Goal: Information Seeking & Learning: Learn about a topic

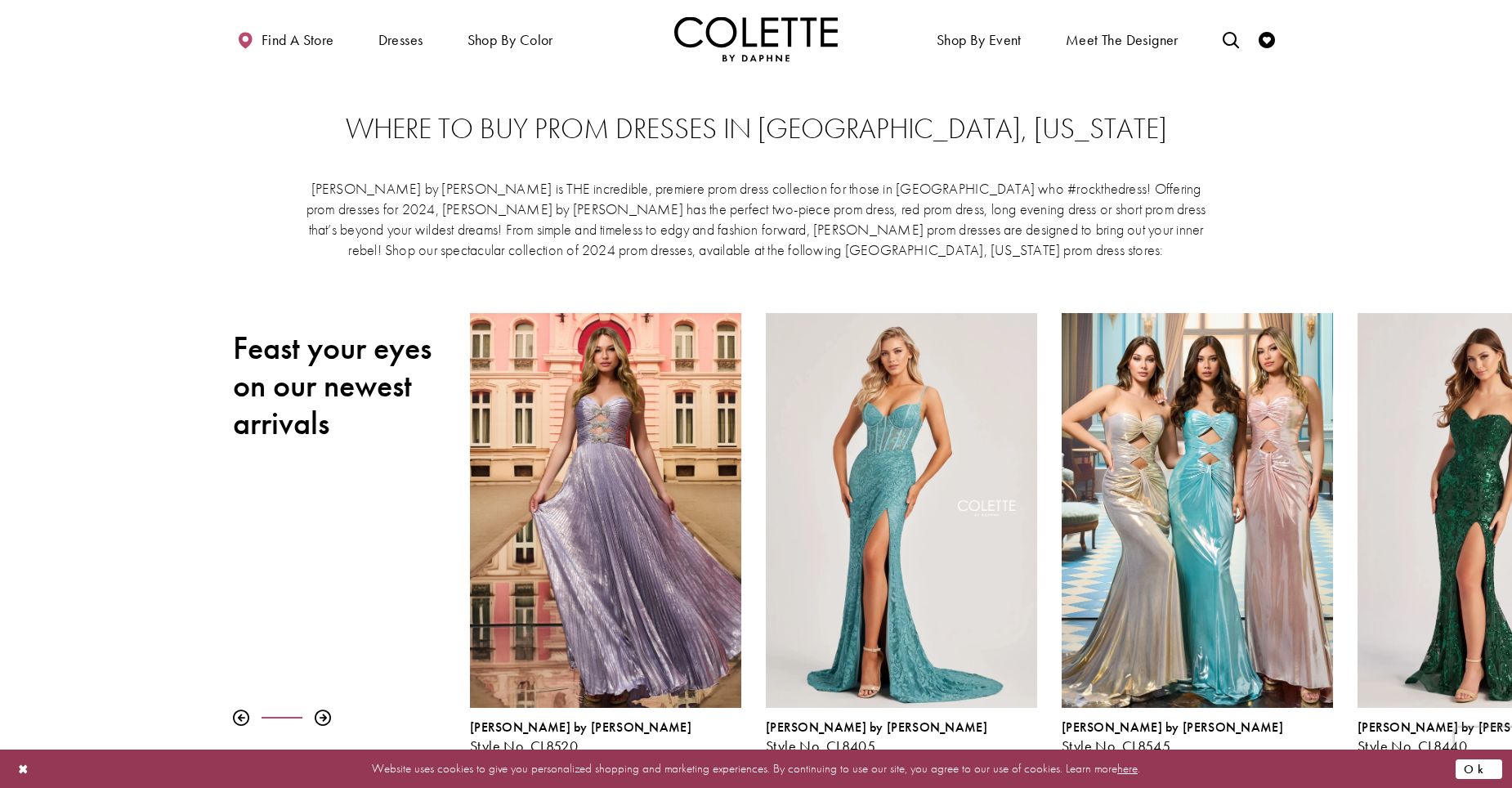
click at [1486, 771] on button "Ok" at bounding box center [1478, 768] width 46 height 21
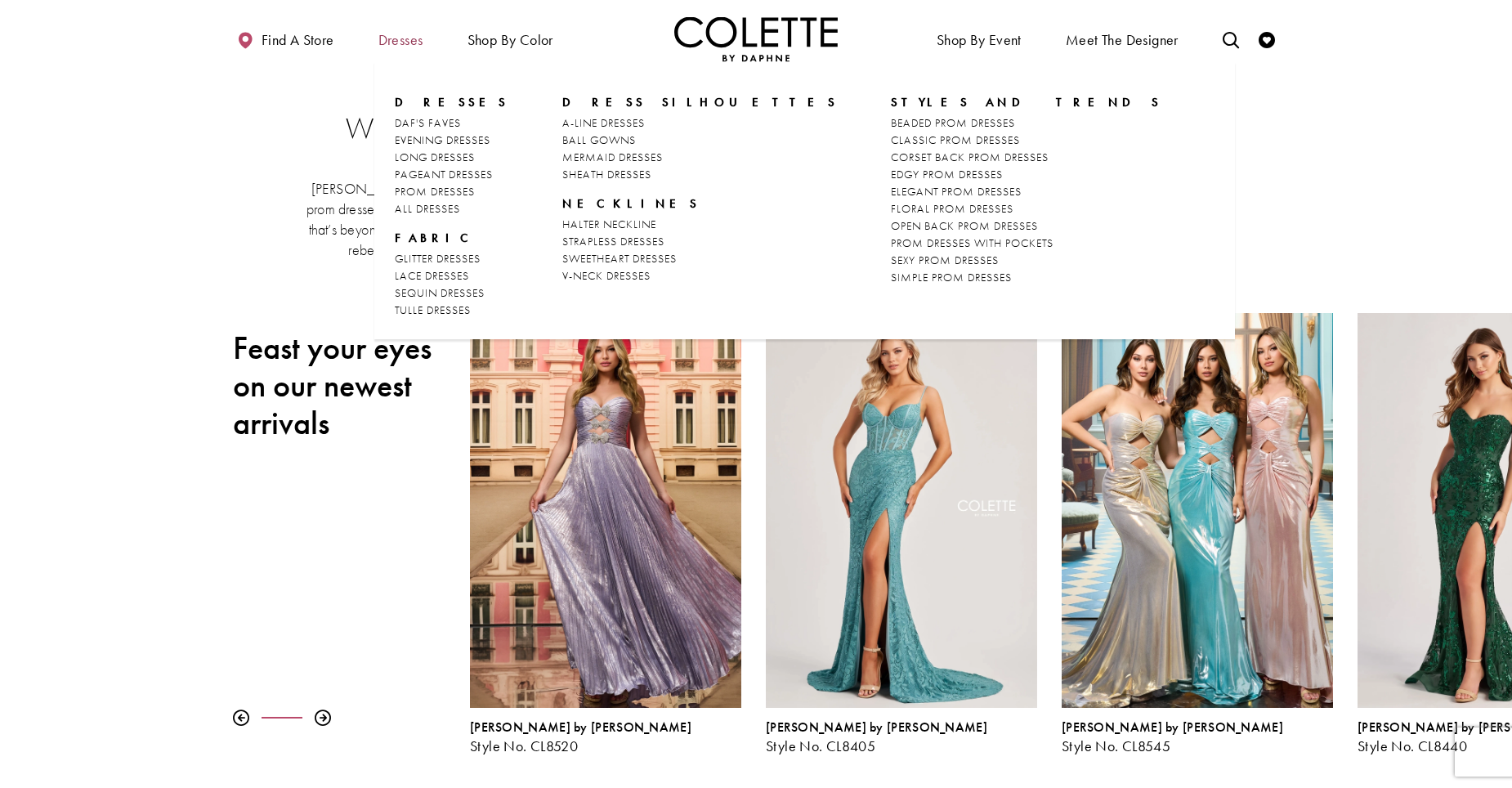
click at [419, 39] on span "Dresses" at bounding box center [401, 40] width 45 height 16
click at [438, 118] on span "DAF'S FAVES" at bounding box center [427, 122] width 66 height 15
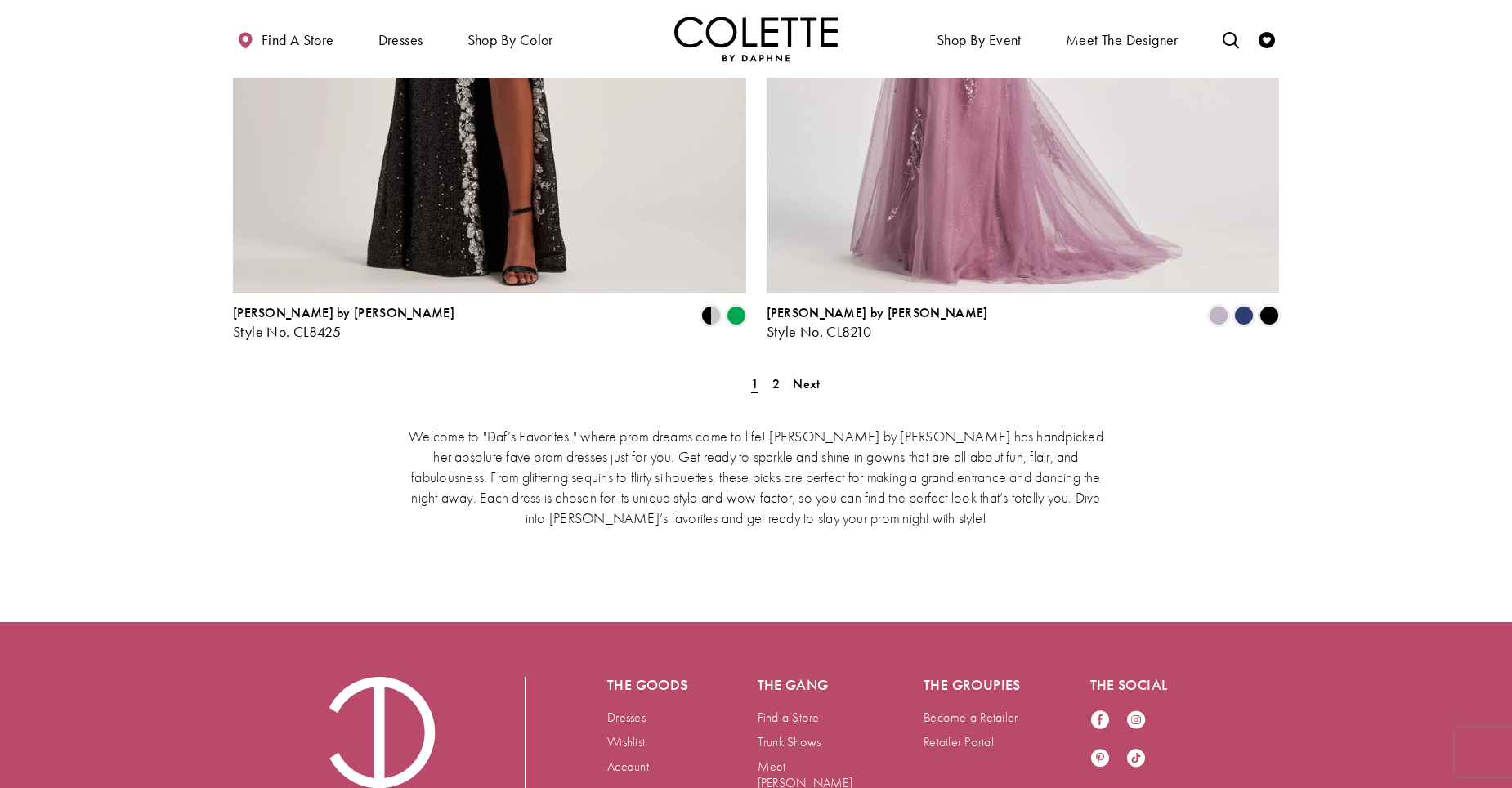
scroll to position [3085, 0]
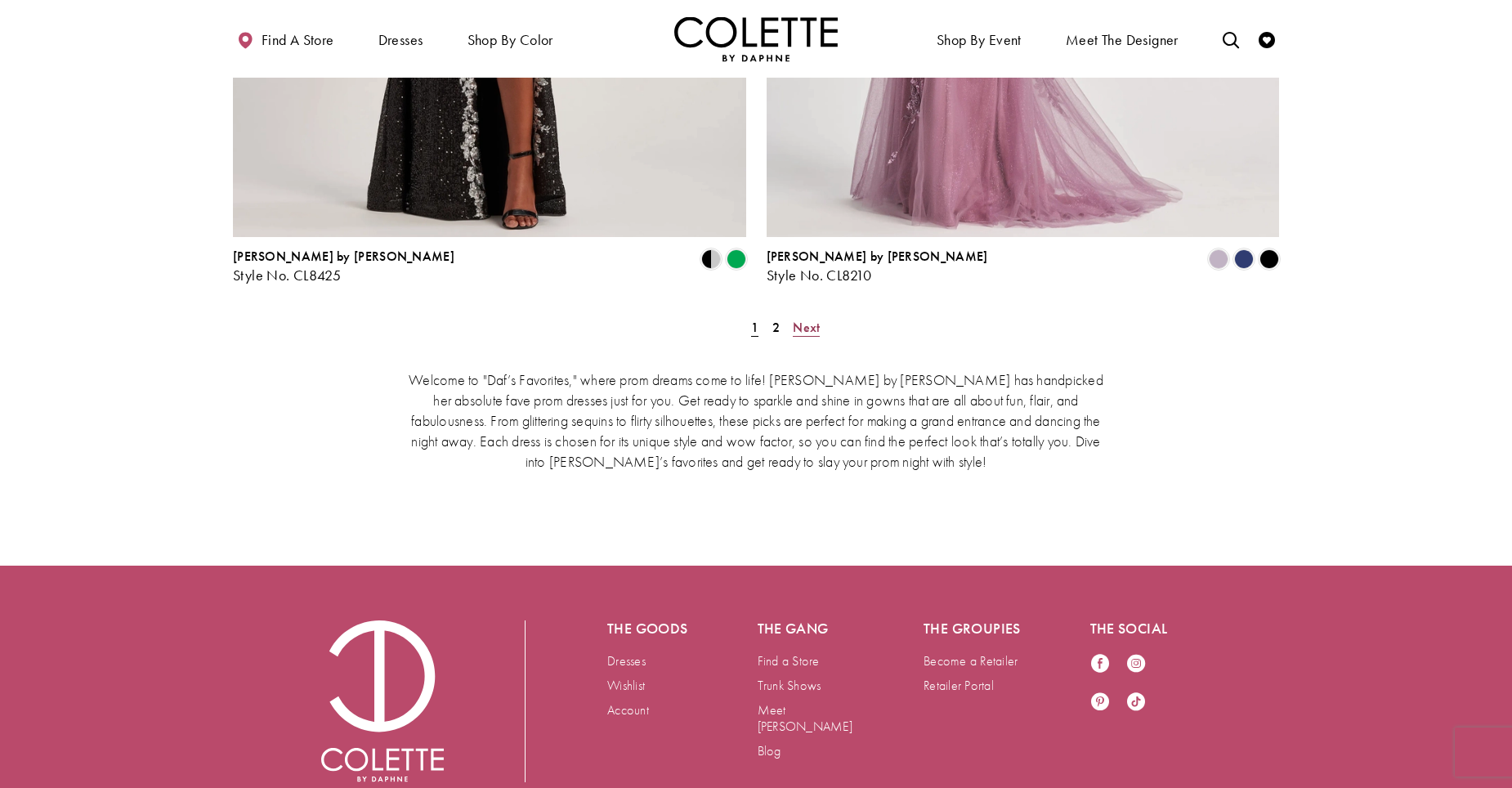
click at [815, 318] on span "Next" at bounding box center [806, 326] width 27 height 17
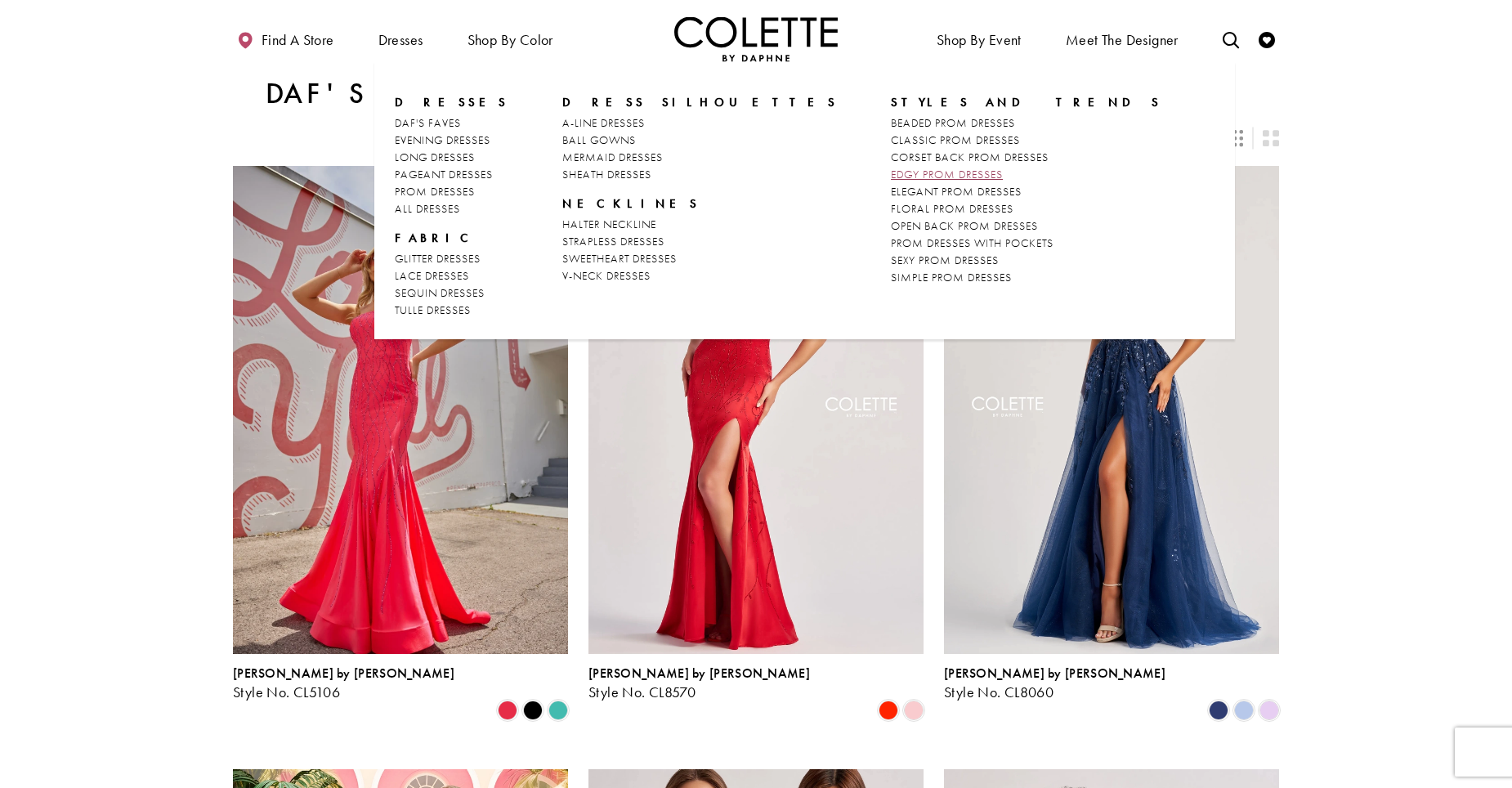
click at [891, 170] on span "EDGY PROM DRESSES" at bounding box center [946, 174] width 112 height 15
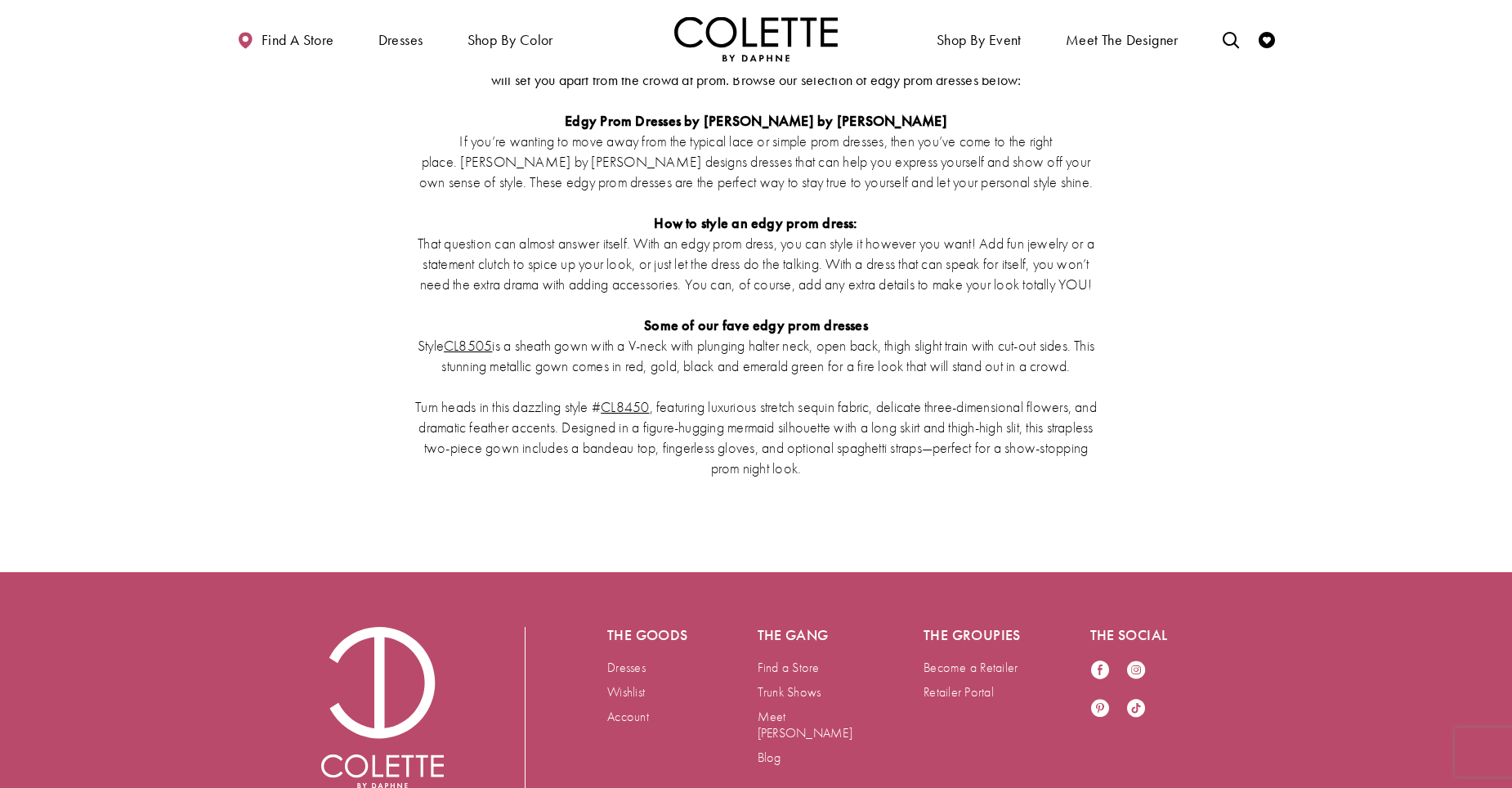
scroll to position [3432, 0]
